Goal: Task Accomplishment & Management: Manage account settings

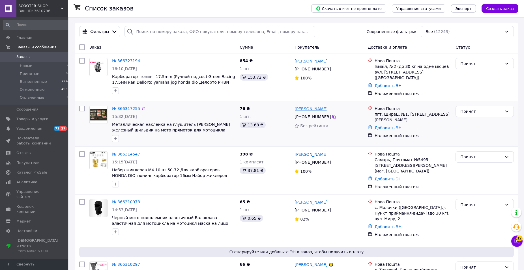
click at [310, 107] on link "[PERSON_NAME]" at bounding box center [310, 109] width 33 height 6
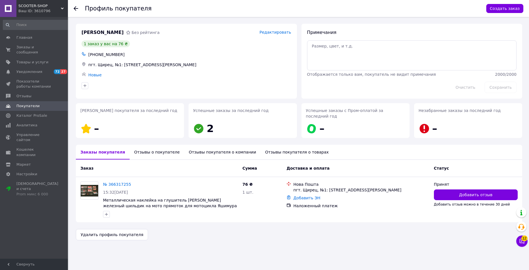
click at [75, 9] on icon at bounding box center [76, 8] width 5 height 5
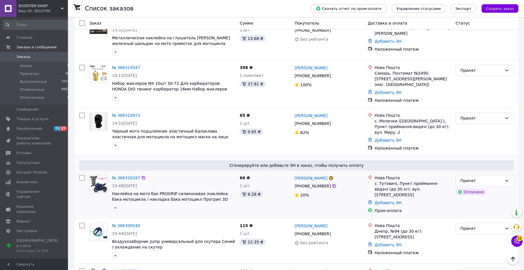
scroll to position [144, 0]
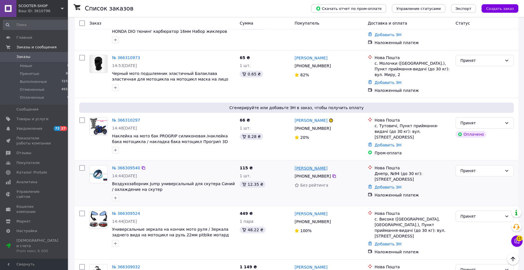
click at [314, 165] on link "[PERSON_NAME]" at bounding box center [310, 168] width 33 height 6
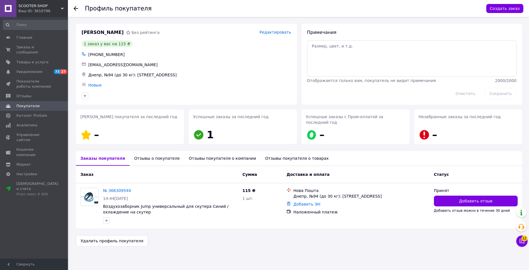
click at [74, 9] on icon at bounding box center [76, 8] width 5 height 5
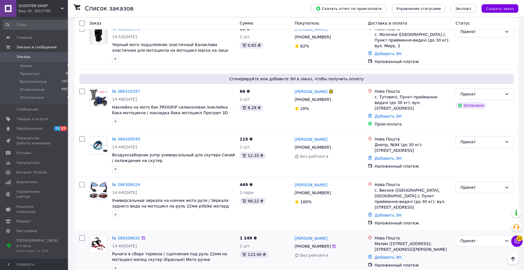
scroll to position [202, 0]
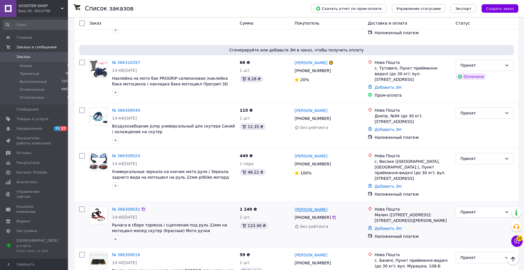
click at [316, 207] on link "[PERSON_NAME]" at bounding box center [310, 210] width 33 height 6
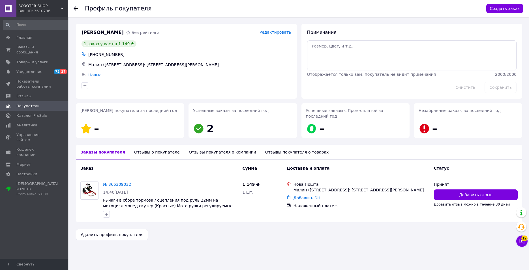
click at [76, 7] on use at bounding box center [76, 8] width 5 height 5
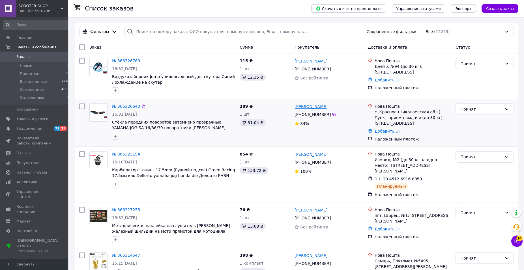
click at [312, 109] on link "[PERSON_NAME]" at bounding box center [310, 107] width 33 height 6
